Goal: Task Accomplishment & Management: Manage account settings

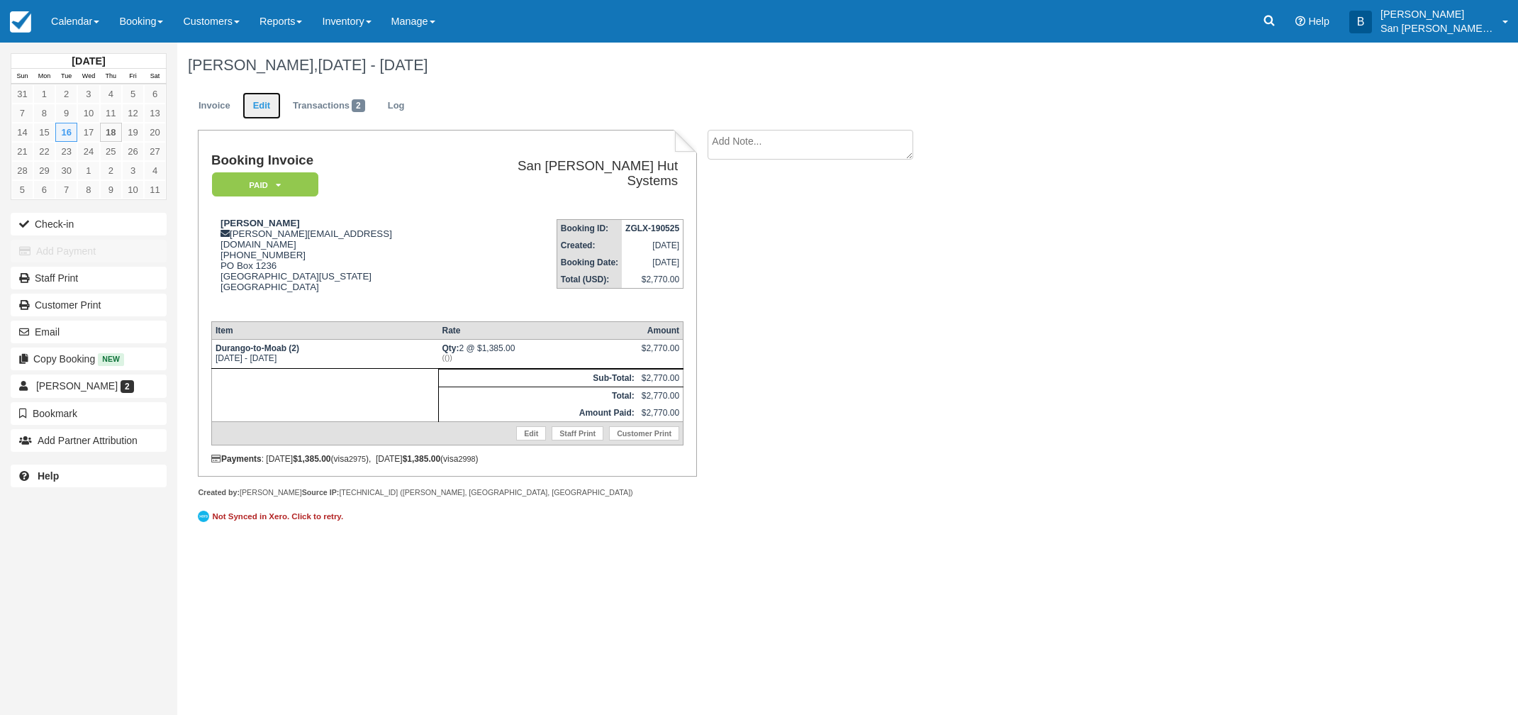
click at [265, 110] on link "Edit" at bounding box center [261, 106] width 38 height 28
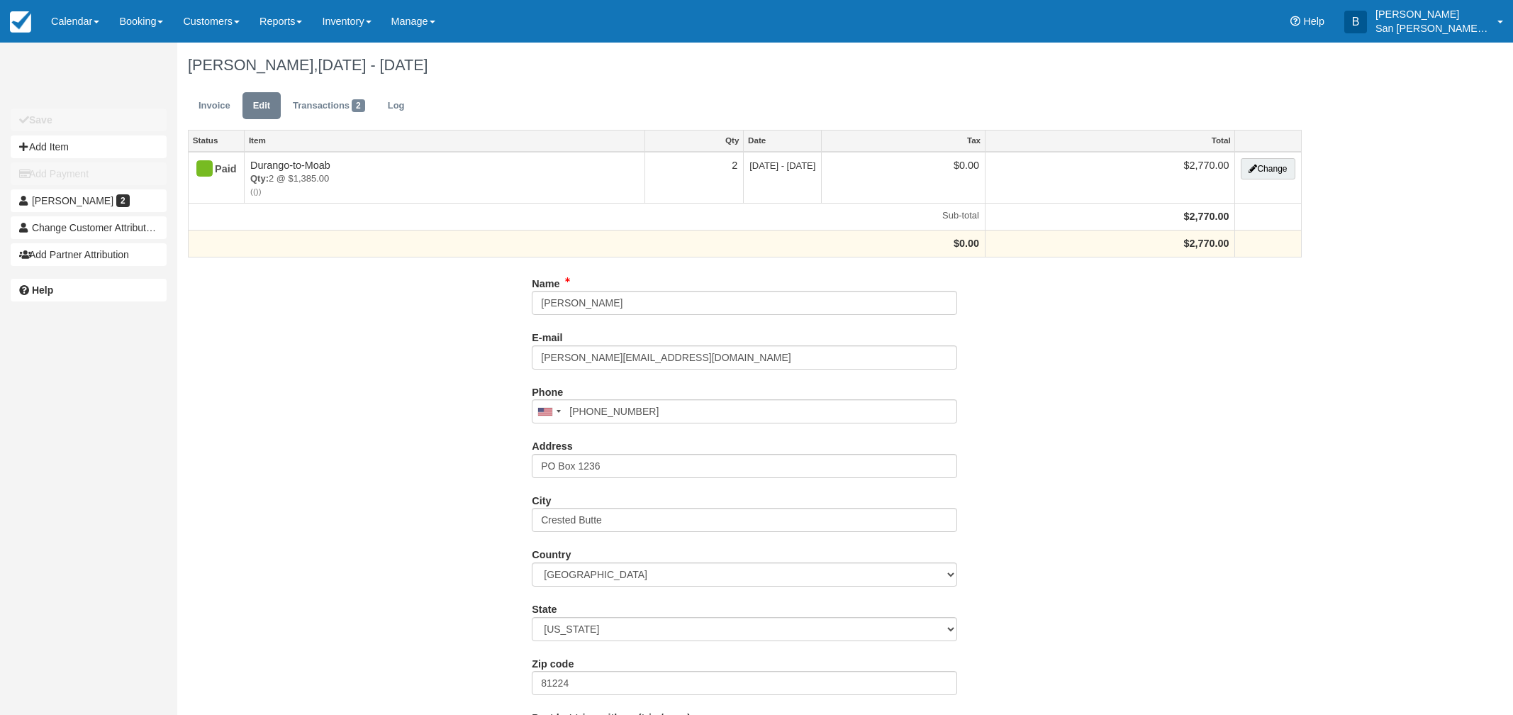
type input "(303) 653-5411"
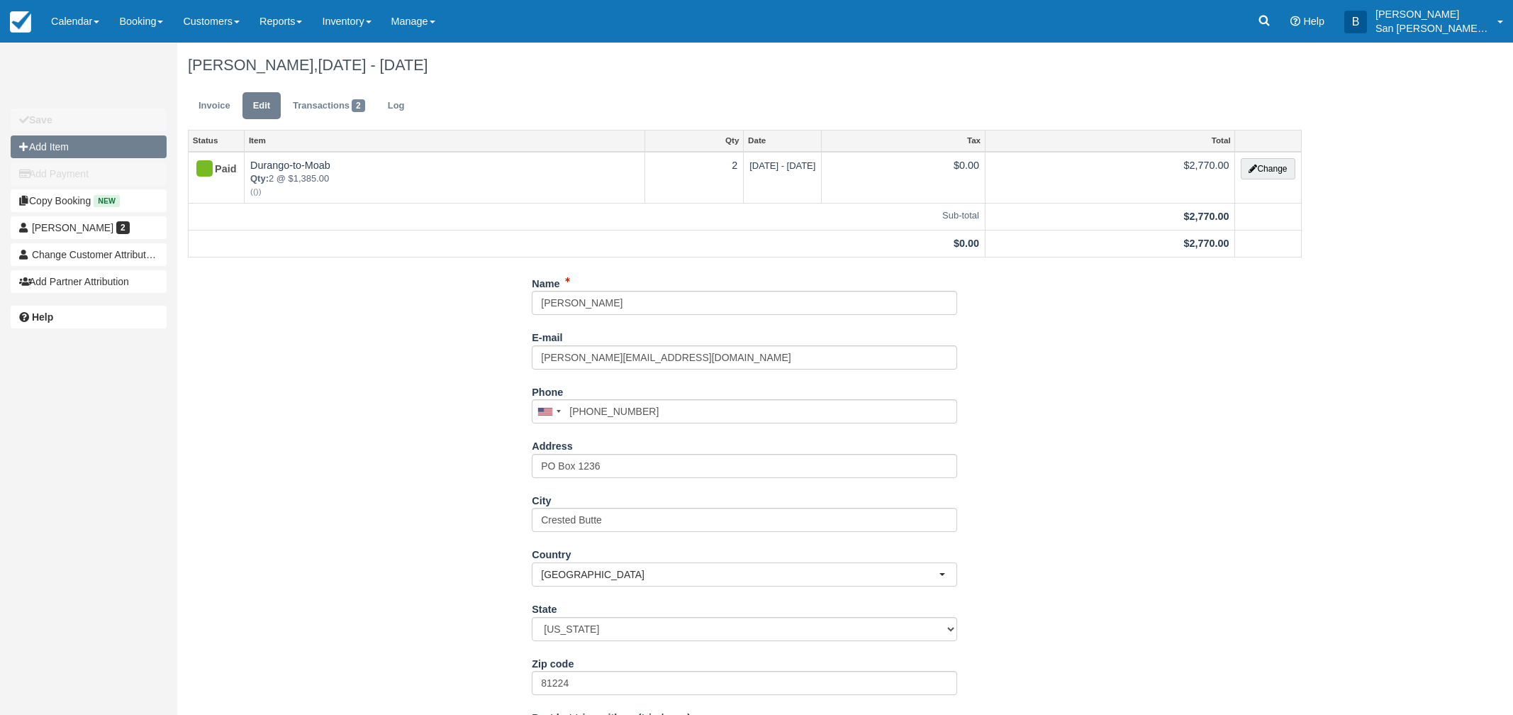
click at [24, 147] on icon "button" at bounding box center [24, 147] width 10 height 10
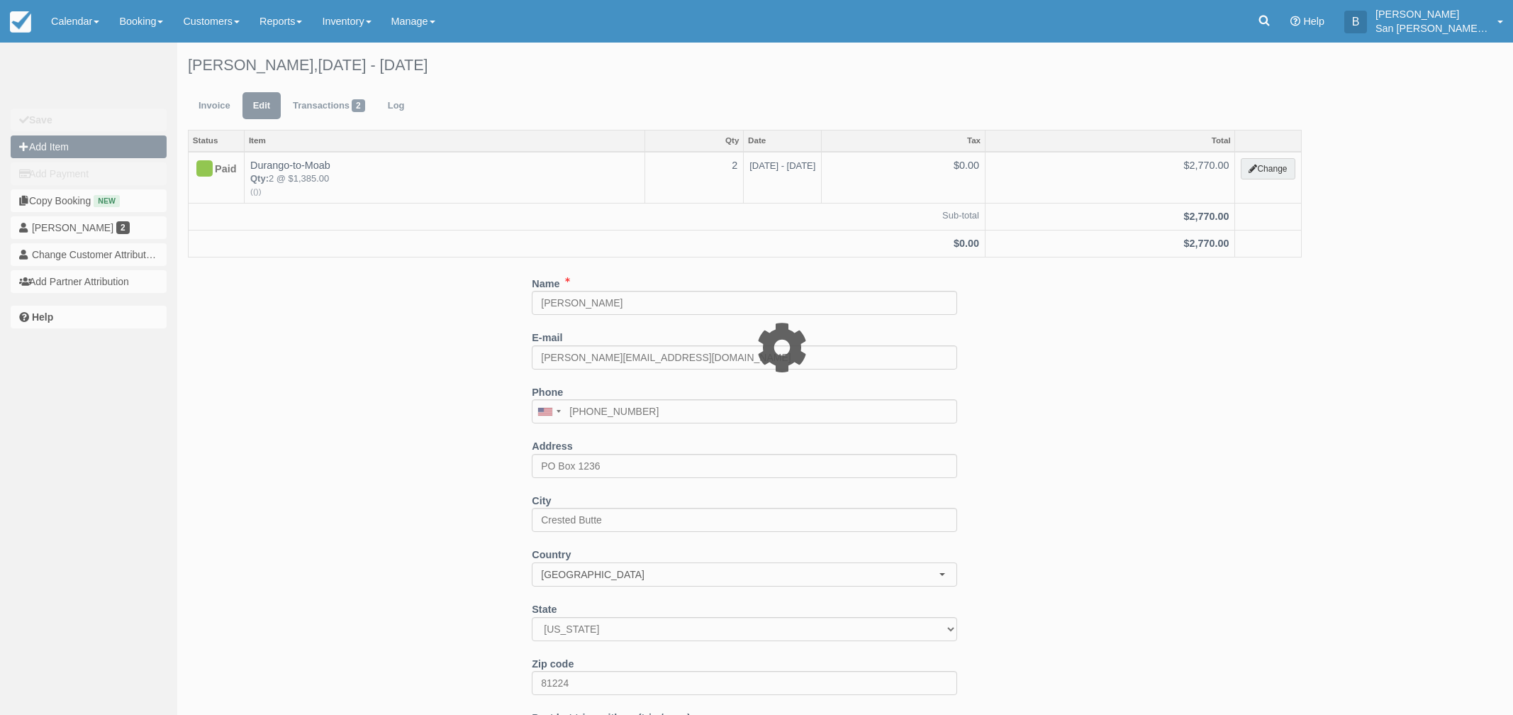
type input "0.00"
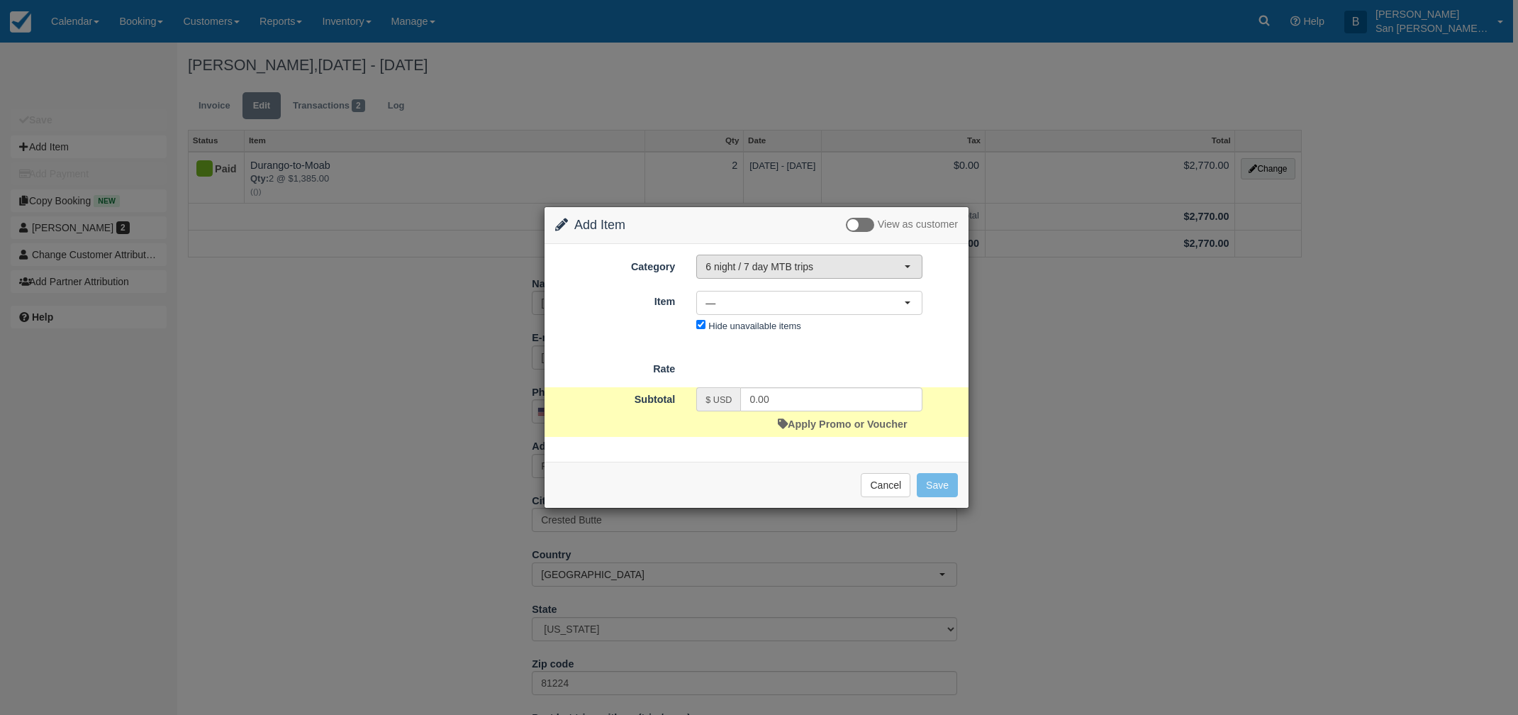
click at [754, 254] on button "6 night / 7 day MTB trips" at bounding box center [809, 266] width 226 height 24
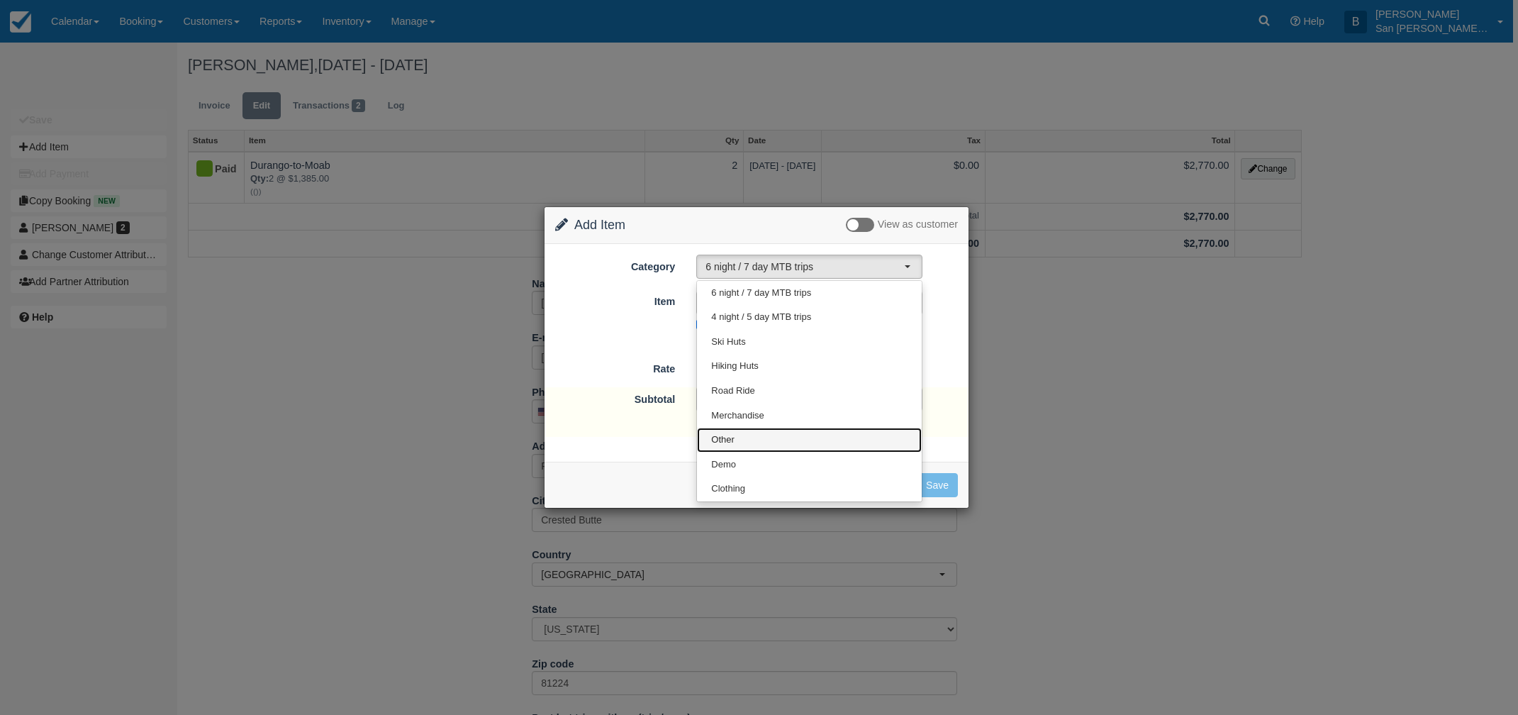
click at [734, 444] on link "Other" at bounding box center [809, 439] width 225 height 25
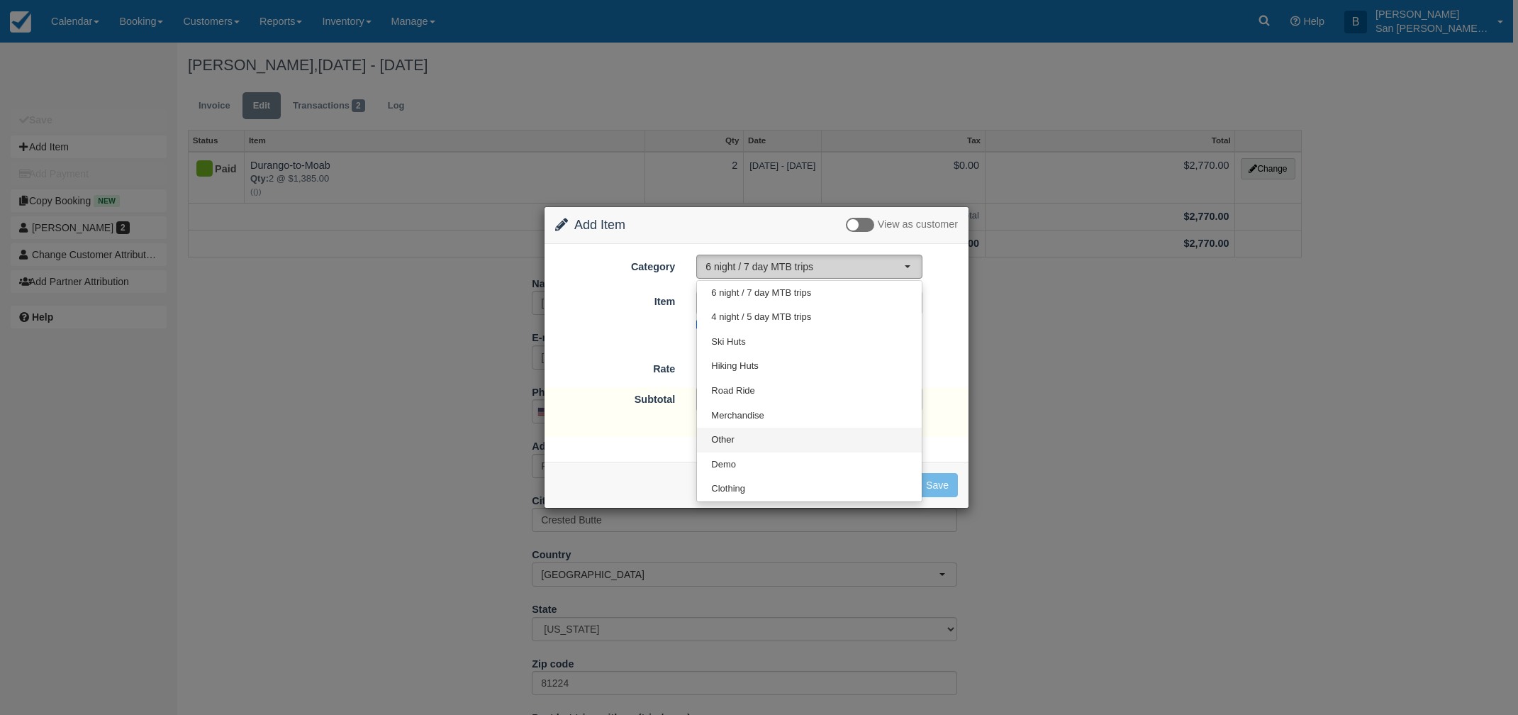
select select "15"
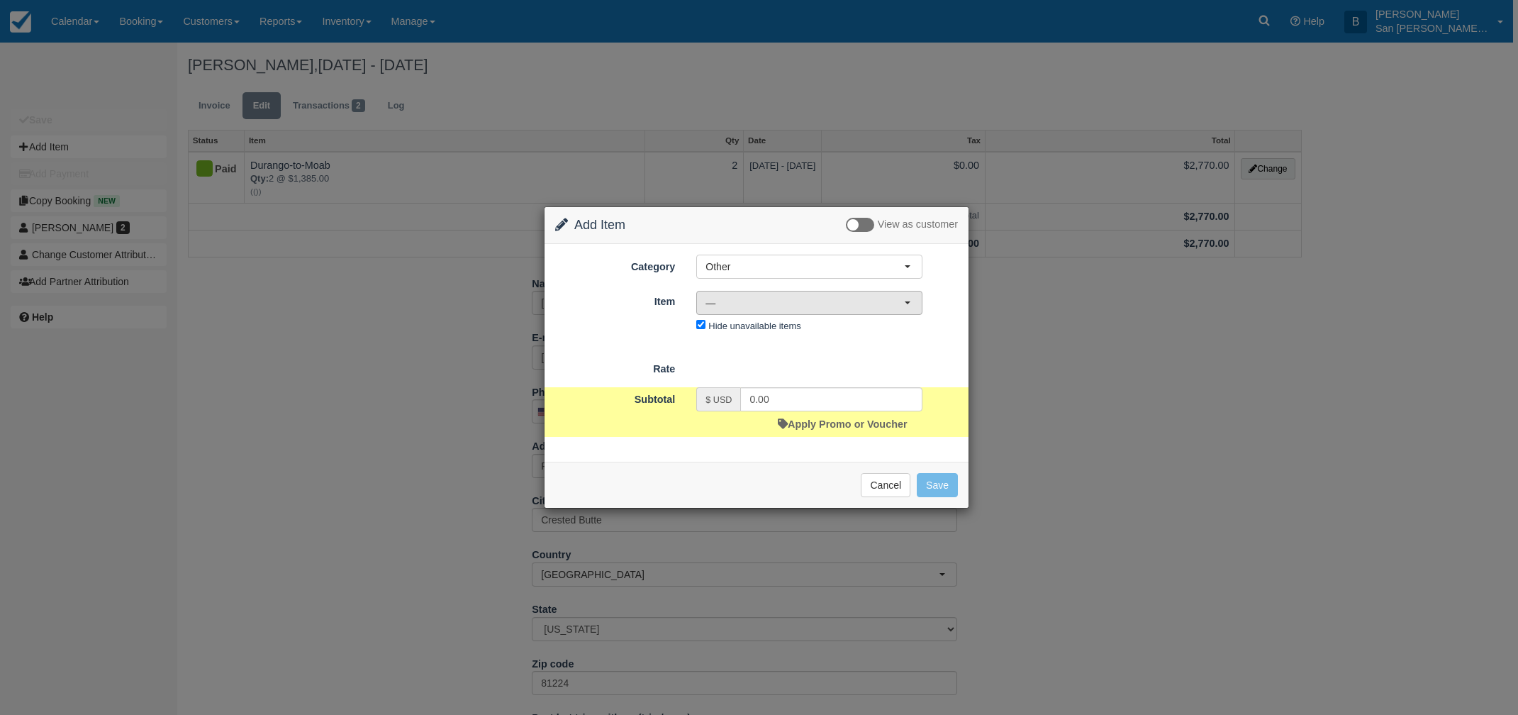
click at [727, 311] on button "—" at bounding box center [809, 303] width 226 height 24
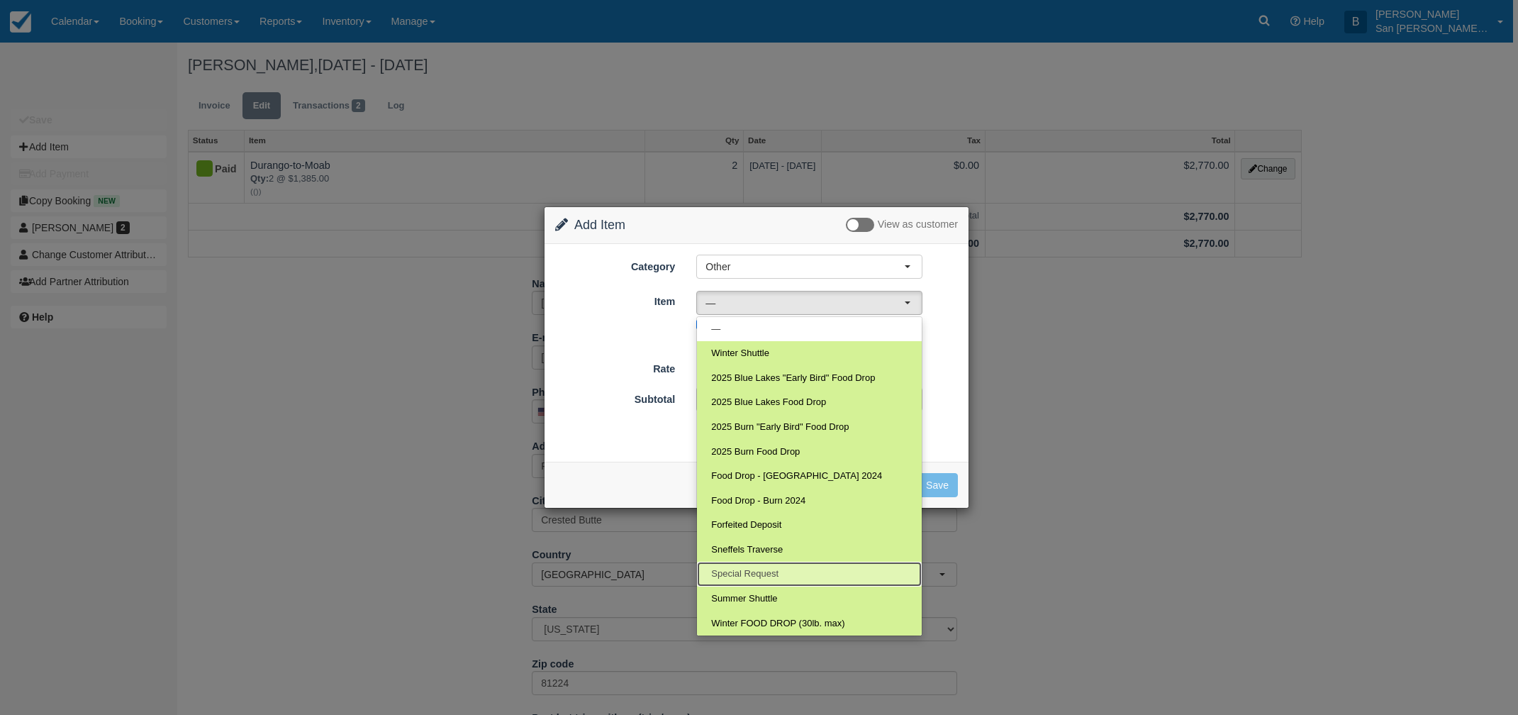
click at [759, 575] on span "Special Request" at bounding box center [744, 573] width 67 height 13
select select "19"
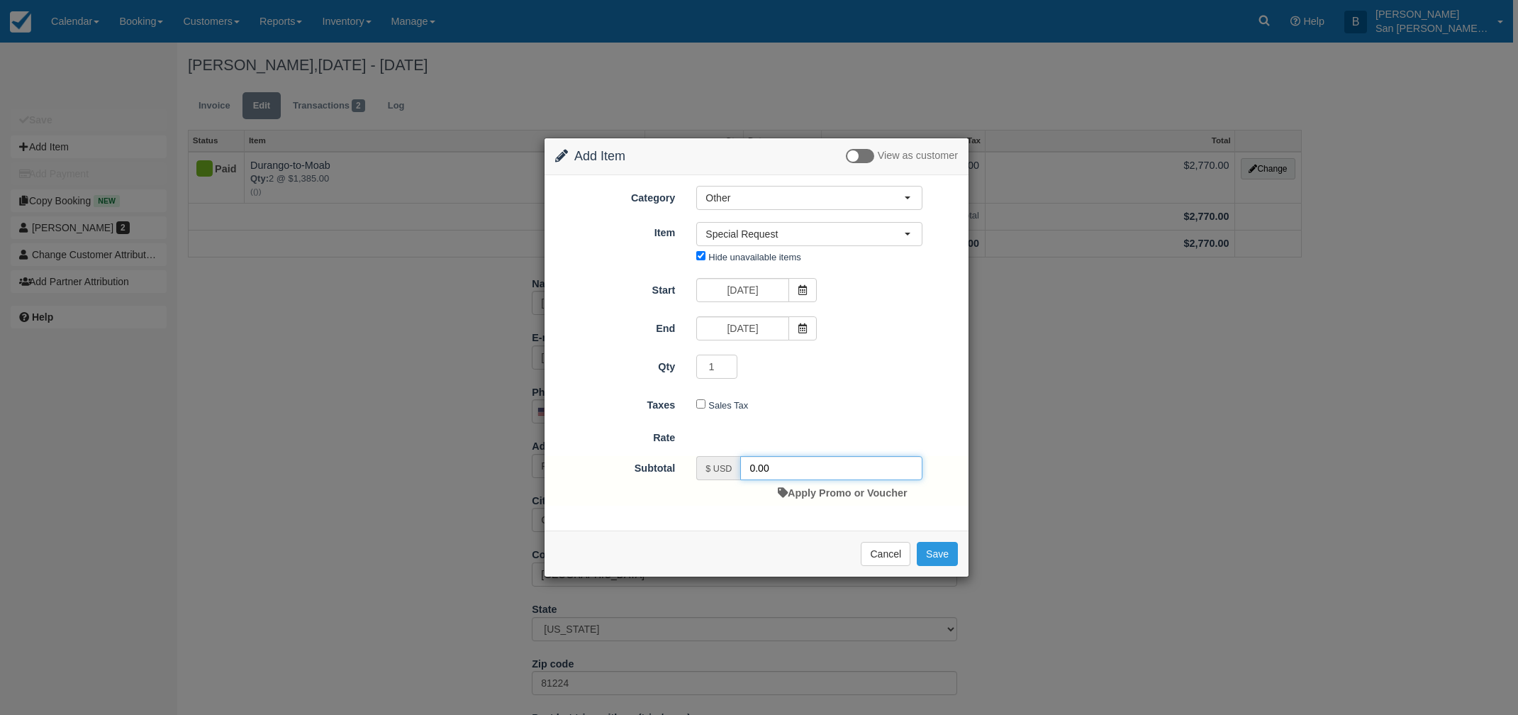
drag, startPoint x: 790, startPoint y: 469, endPoint x: 710, endPoint y: 470, distance: 80.1
click at [710, 470] on div "$ USD 0.00" at bounding box center [809, 468] width 226 height 24
type input "21.80"
click at [936, 561] on button "Save" at bounding box center [937, 554] width 41 height 24
checkbox input "false"
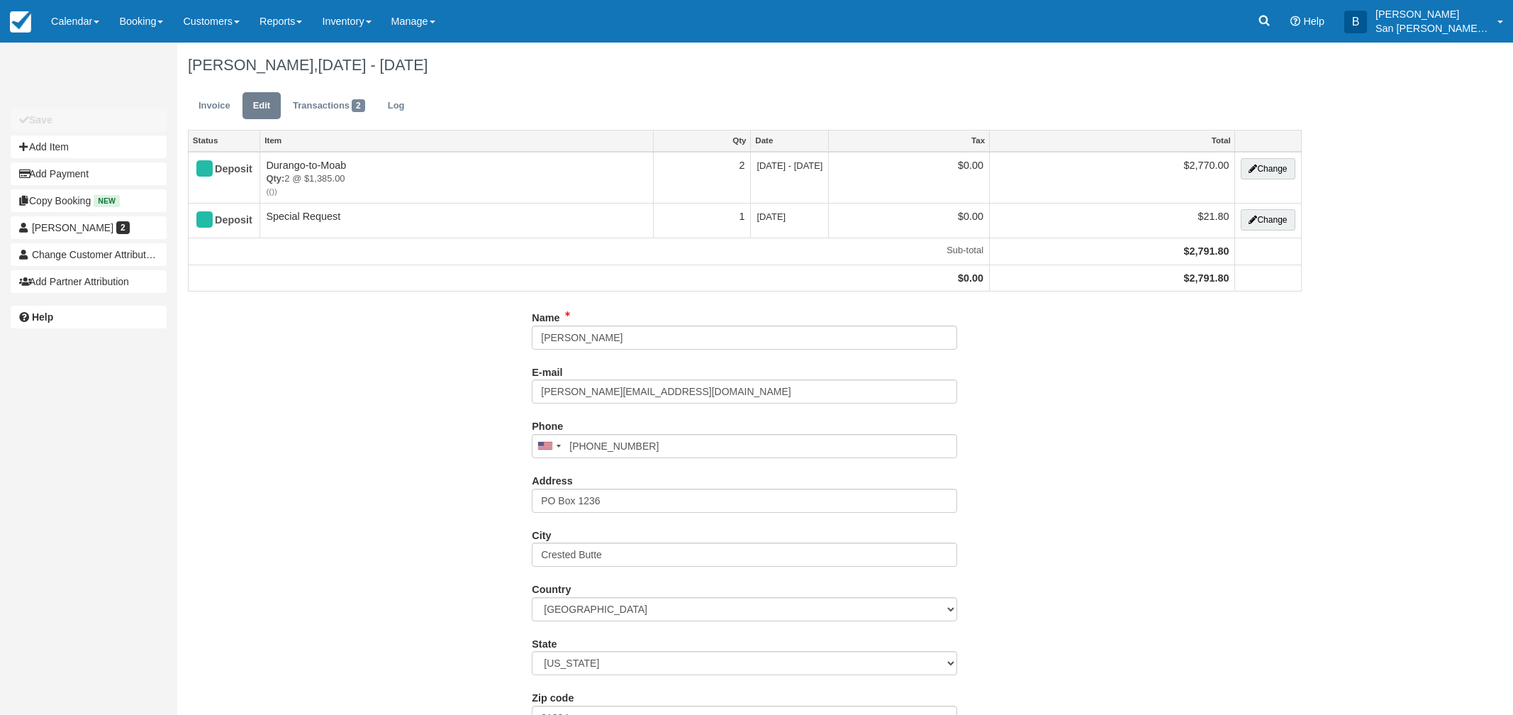
type input "[PHONE_NUMBER]"
click at [221, 114] on link "Invoice" at bounding box center [214, 106] width 53 height 28
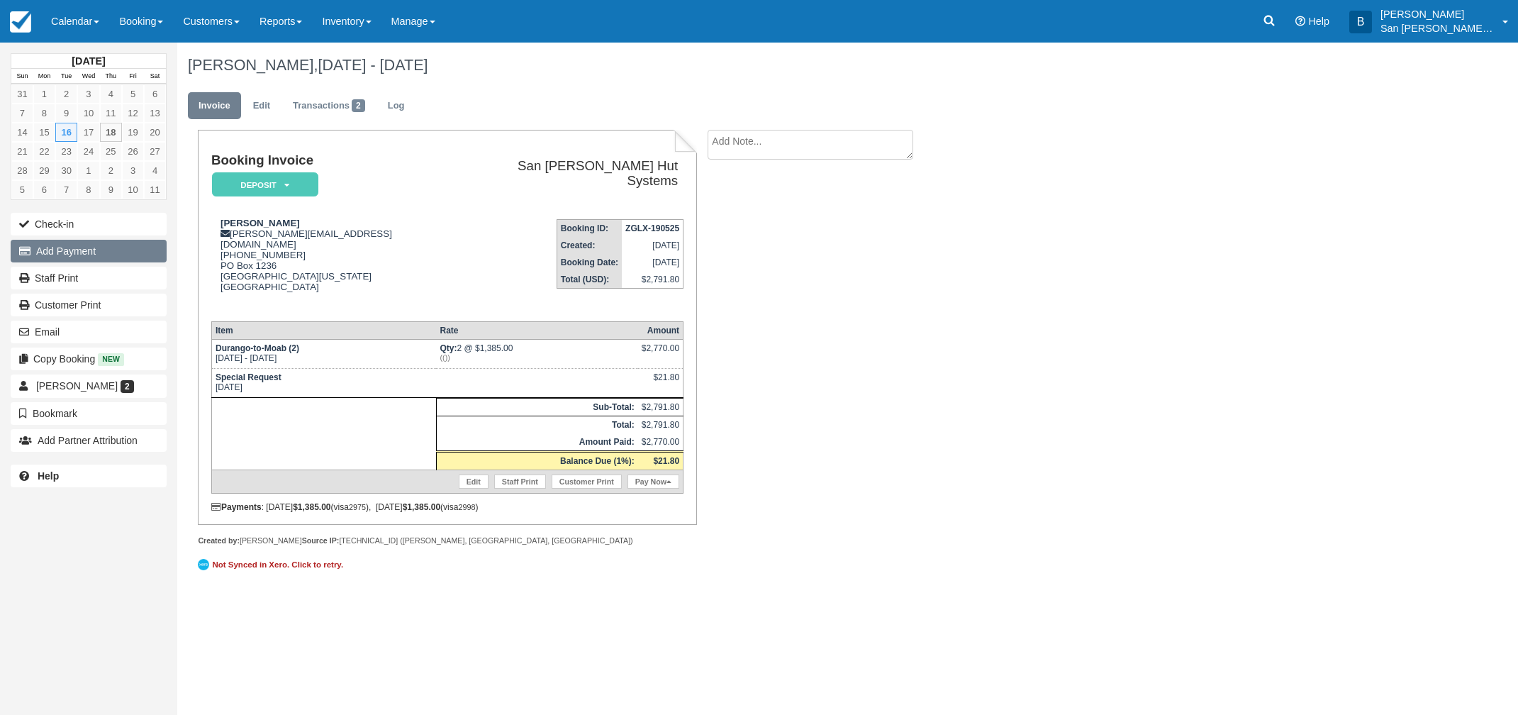
click at [55, 251] on button "Add Payment" at bounding box center [89, 251] width 156 height 23
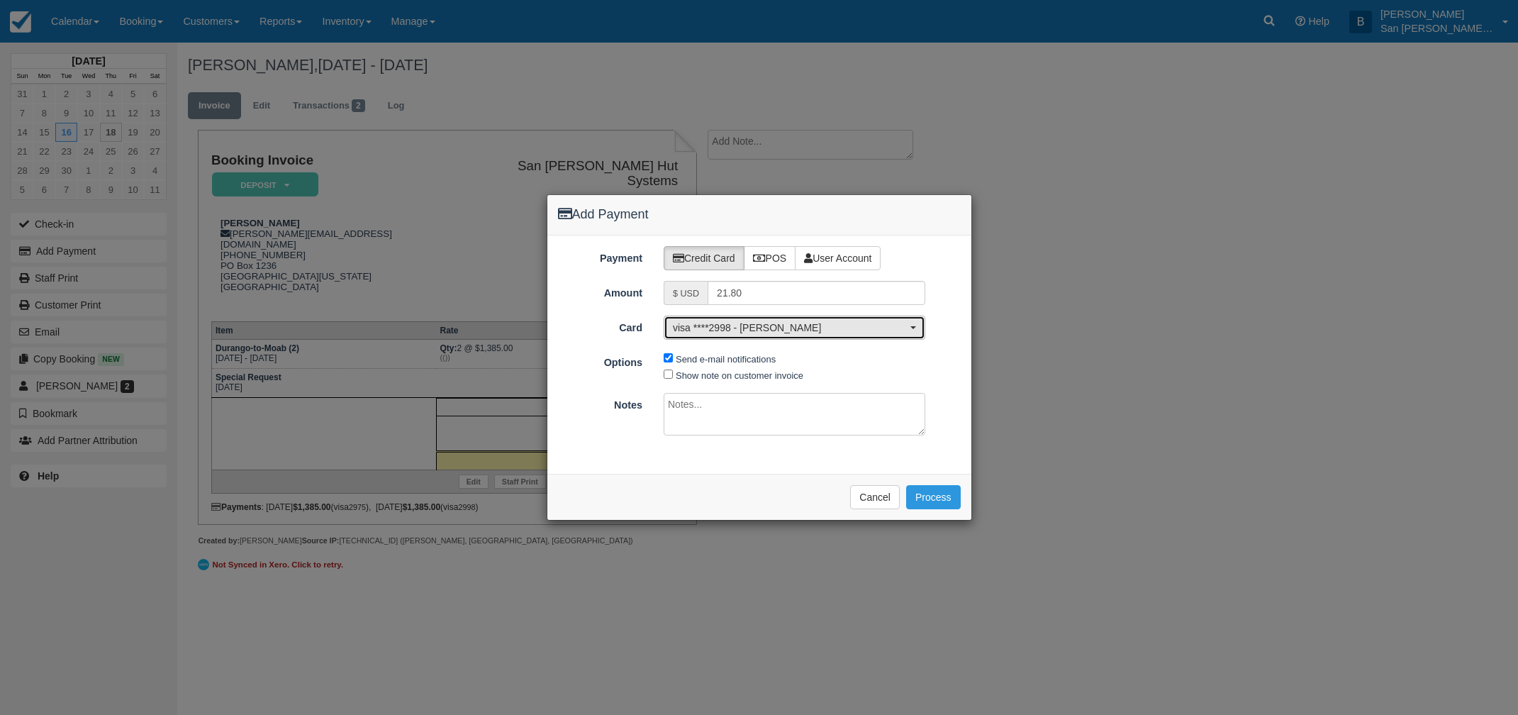
click at [789, 330] on span "visa ****2998 - Jack J Russo" at bounding box center [790, 327] width 234 height 14
click at [735, 345] on link "visa ****2975 - Cathrine Leonowens" at bounding box center [794, 353] width 260 height 22
select select "pm_0RQaQXrv92ImQMeNvJI1FrvP"
click at [693, 418] on textarea at bounding box center [795, 414] width 262 height 43
type textarea "P"
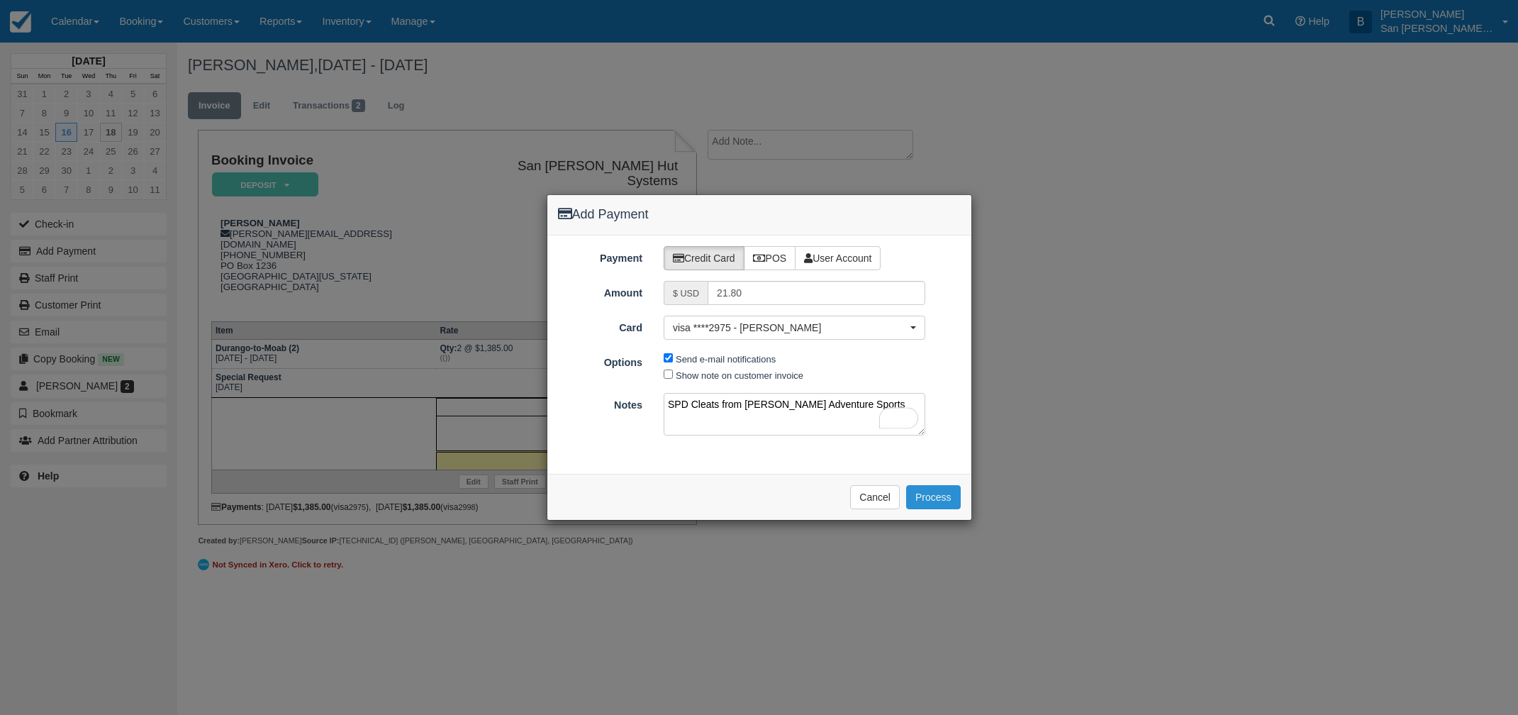
type textarea "SPD Cleats from Ridgway Adventure Sports"
click at [929, 492] on button "Process" at bounding box center [933, 497] width 55 height 24
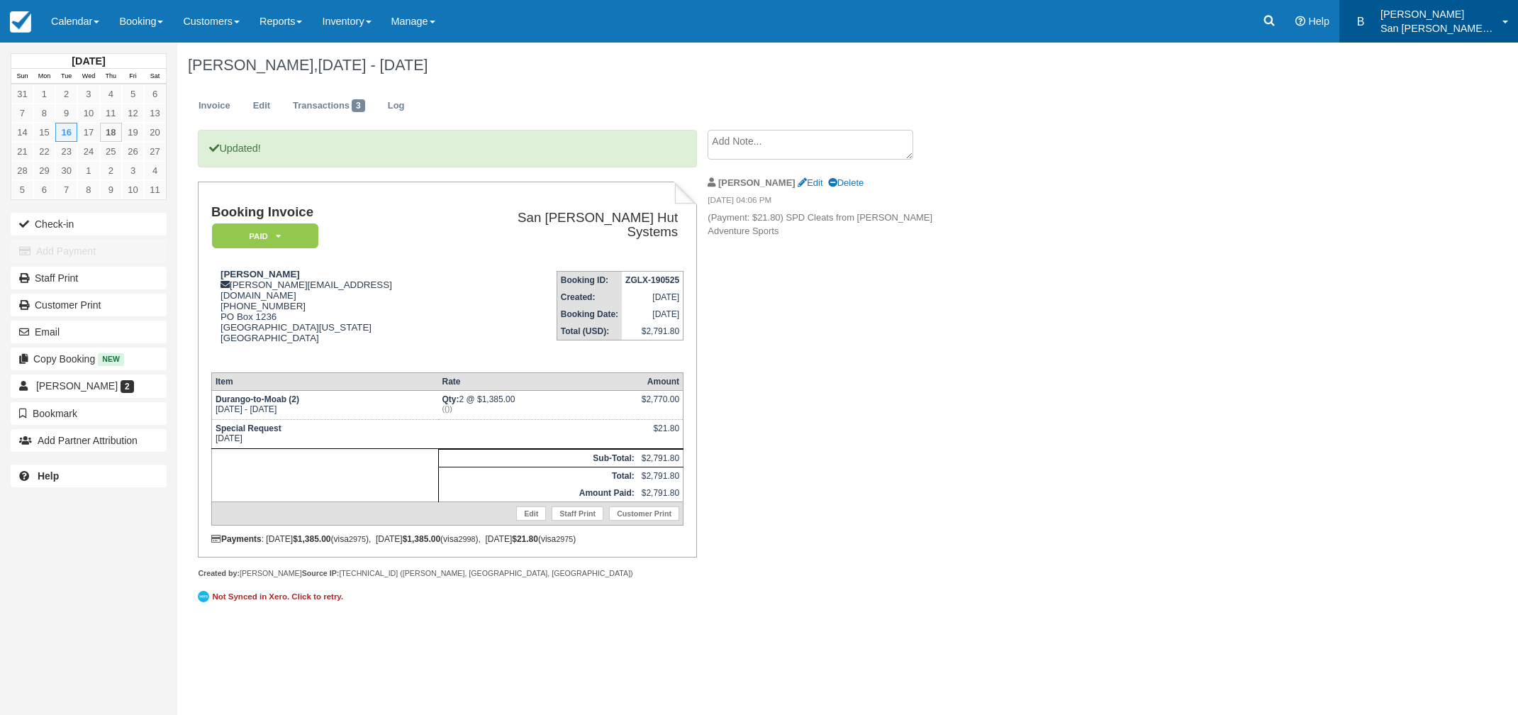
click at [1443, 19] on p "[PERSON_NAME]" at bounding box center [1436, 14] width 113 height 14
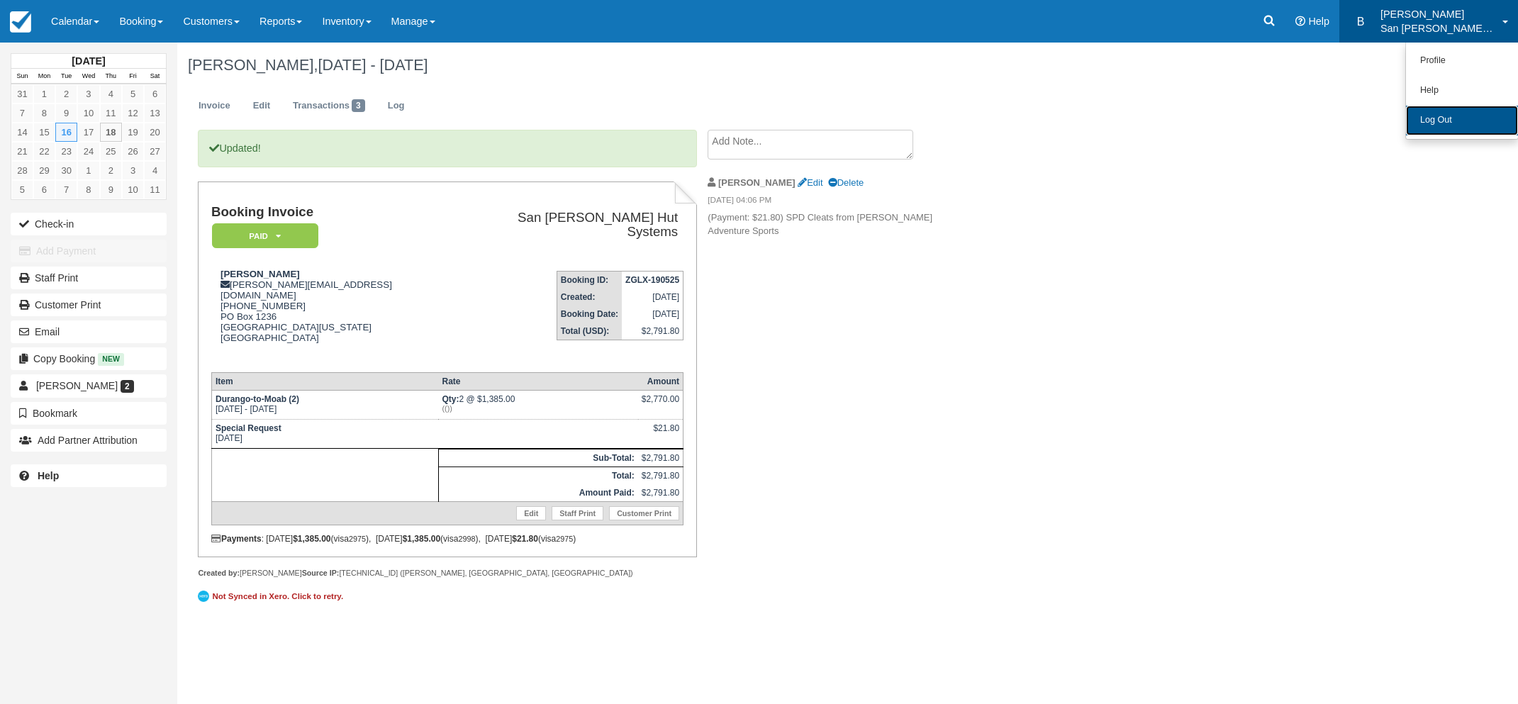
click at [1425, 121] on link "Log Out" at bounding box center [1462, 121] width 112 height 30
